Goal: Use online tool/utility: Utilize a website feature to perform a specific function

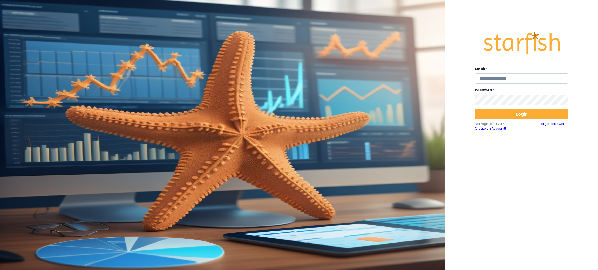
click at [505, 81] on input "email" at bounding box center [521, 78] width 93 height 10
type input "**********"
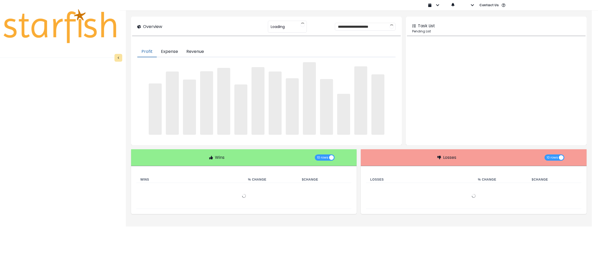
type input "********"
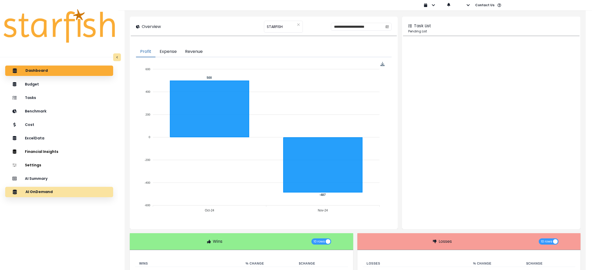
click at [60, 192] on div "AI OnDemand" at bounding box center [59, 192] width 100 height 11
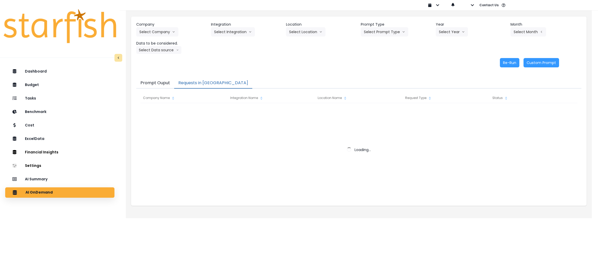
click at [187, 85] on button "Requests in Queue" at bounding box center [213, 83] width 78 height 11
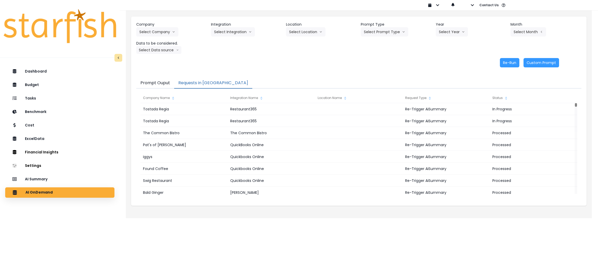
click at [311, 72] on div "Company Select Company 86 Costs Asti Bagel Cafe Balance Grille Bald Ginger Bar …" at bounding box center [358, 45] width 455 height 56
click at [49, 181] on div "AI Summary" at bounding box center [59, 179] width 101 height 11
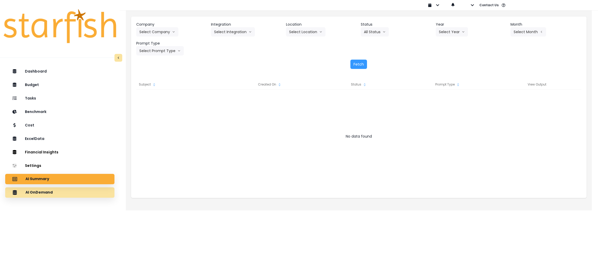
click at [57, 188] on div "AI OnDemand" at bounding box center [59, 192] width 101 height 11
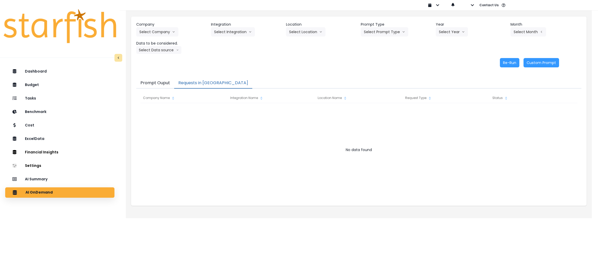
click at [214, 79] on button "Requests in Queue" at bounding box center [213, 83] width 78 height 11
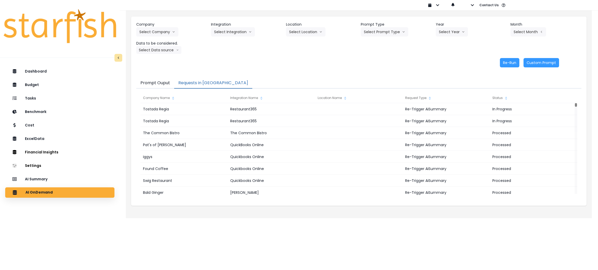
click at [354, 65] on div "Re-Run Custom Prompt" at bounding box center [347, 62] width 423 height 9
click at [218, 211] on html "Dashboard Budget Tasks Benchmark Cost ExcelData Financial Insights Location Ana…" at bounding box center [299, 105] width 598 height 211
click at [303, 211] on html "Dashboard Budget Tasks Benchmark Cost ExcelData Financial Insights Location Ana…" at bounding box center [299, 105] width 598 height 211
